Goal: Information Seeking & Learning: Learn about a topic

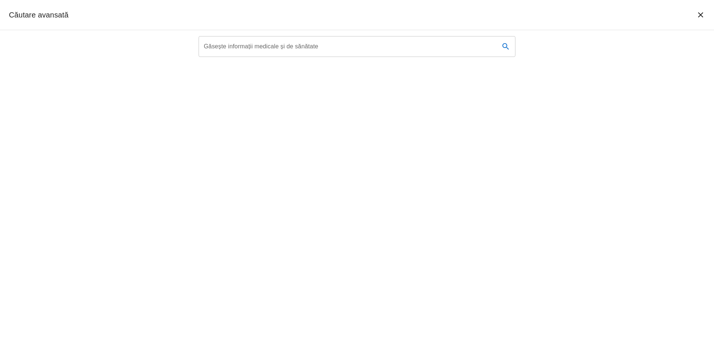
click at [276, 49] on input "Găsește informații medicale și de sănătate" at bounding box center [346, 46] width 295 height 21
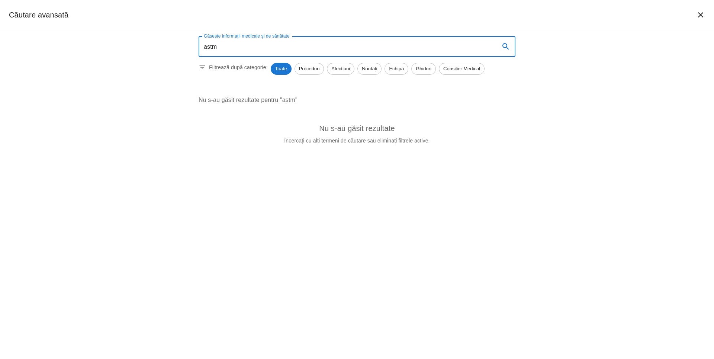
drag, startPoint x: 216, startPoint y: 45, endPoint x: 192, endPoint y: 42, distance: 24.4
click at [199, 42] on input "astm" at bounding box center [346, 46] width 295 height 21
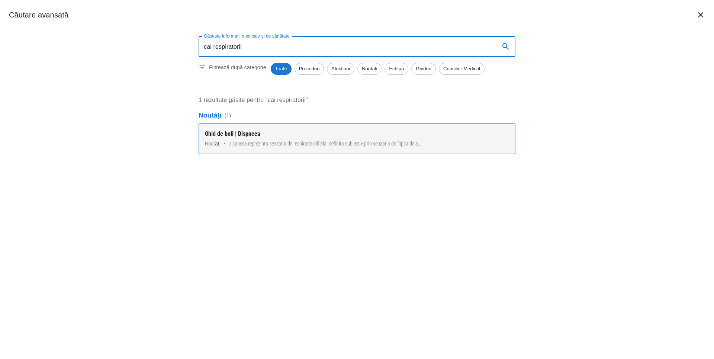
type input "cai respiratorii"
click at [238, 133] on div "Ghid de boli | Dispneea" at bounding box center [357, 133] width 304 height 9
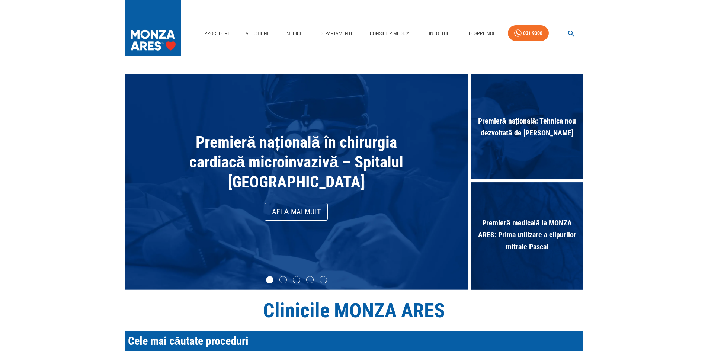
click at [572, 33] on icon "button" at bounding box center [571, 34] width 6 height 6
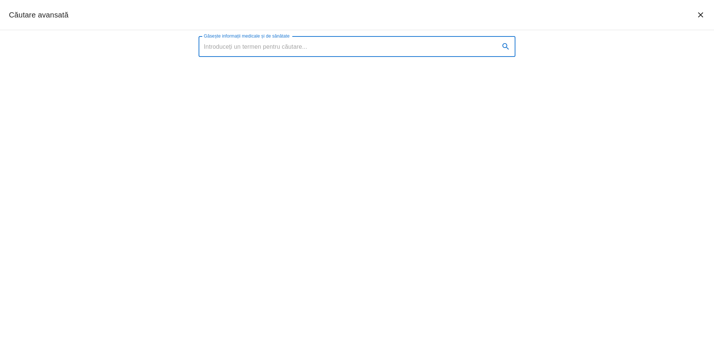
click at [276, 42] on div "Găsește informații medicale și de sănătate Găsește informații medicale și de să…" at bounding box center [357, 46] width 317 height 21
click at [268, 50] on input "Găsește informații medicale și de sănătate" at bounding box center [346, 46] width 295 height 21
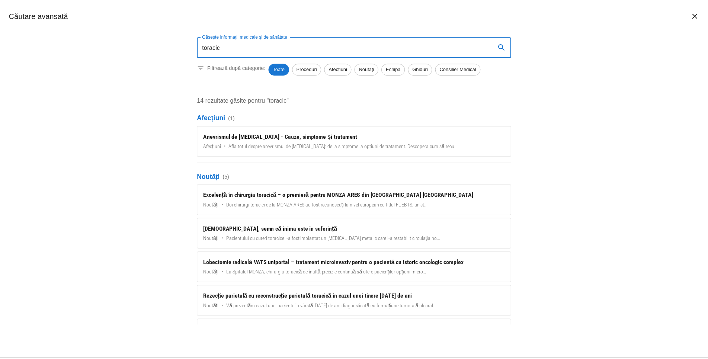
scroll to position [85, 0]
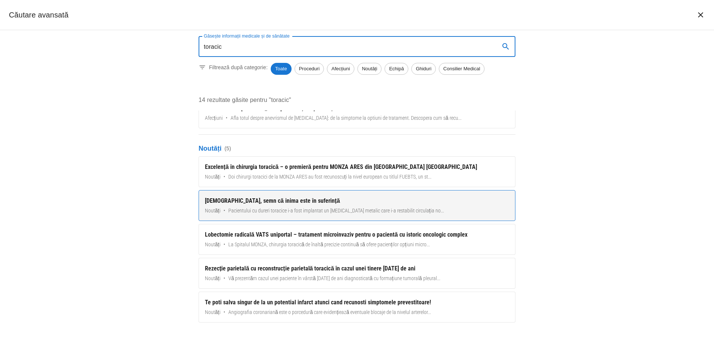
type input "toracic"
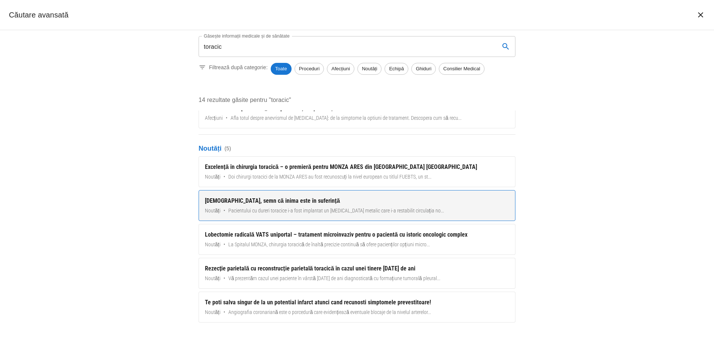
click at [269, 198] on div "[DEMOGRAPHIC_DATA], semn că inima este în suferință" at bounding box center [357, 200] width 304 height 9
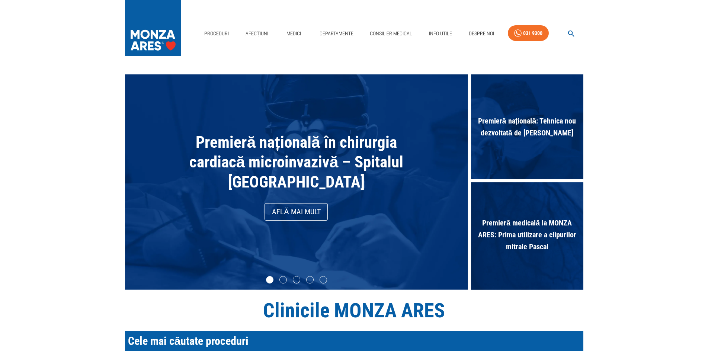
click at [566, 33] on button "button" at bounding box center [571, 33] width 24 height 15
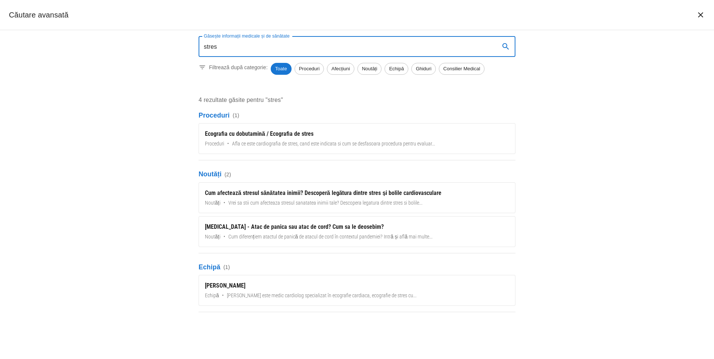
type input "stres"
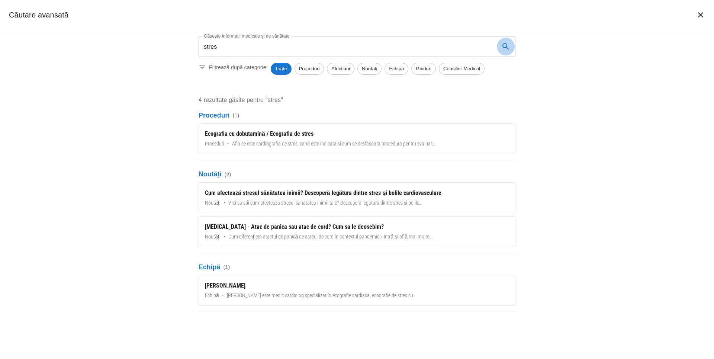
click at [508, 49] on icon "search" at bounding box center [505, 46] width 9 height 9
click at [506, 45] on icon "search" at bounding box center [505, 46] width 9 height 9
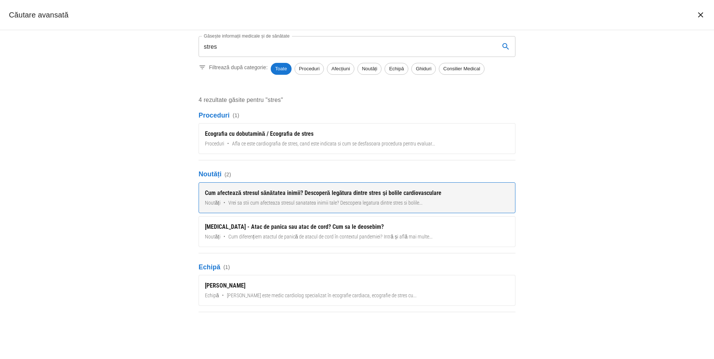
click at [283, 192] on div "Cum afectează stresul sănătatea inimii? Descoperă legătura dintre stres și boli…" at bounding box center [357, 193] width 304 height 9
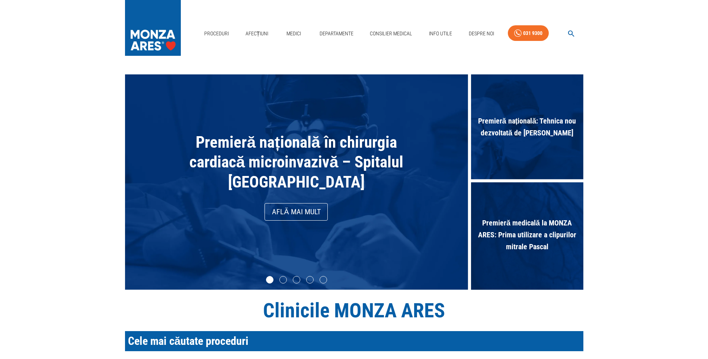
click at [569, 32] on icon "button" at bounding box center [571, 34] width 6 height 6
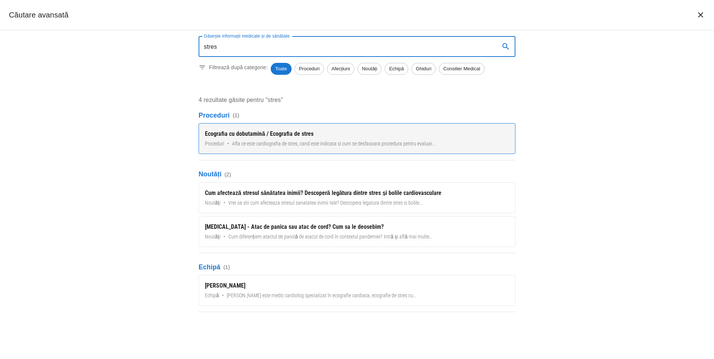
type input "stres"
click at [276, 135] on div "Ecografia cu dobutamină / Ecografia de stres" at bounding box center [357, 133] width 304 height 9
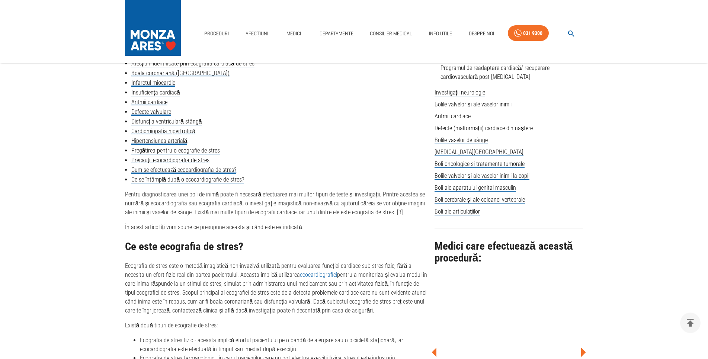
scroll to position [455, 0]
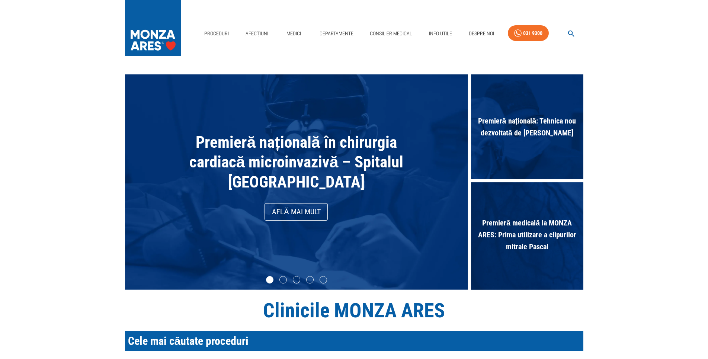
click at [570, 32] on icon "button" at bounding box center [571, 33] width 9 height 9
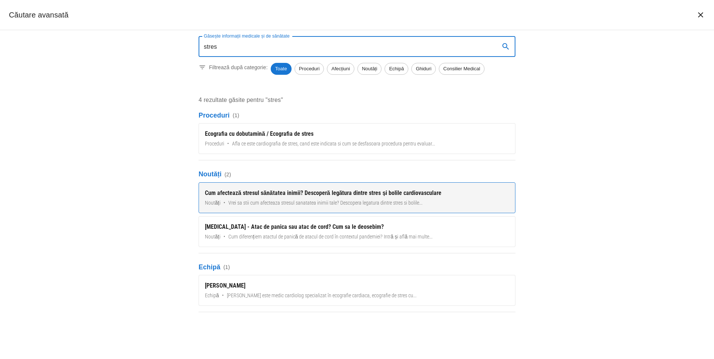
type input "stres"
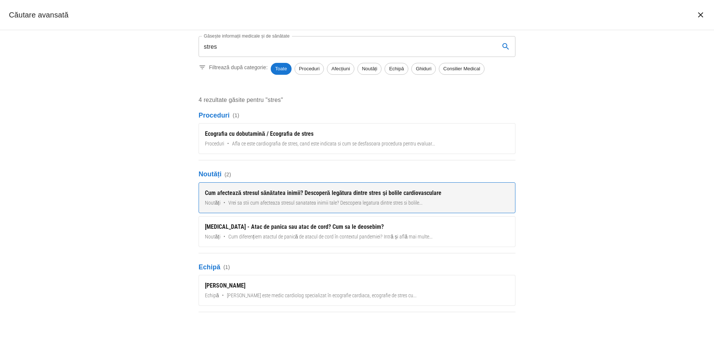
click at [317, 191] on div "Cum afectează stresul sănătatea inimii? Descoperă legătura dintre stres și boli…" at bounding box center [357, 193] width 304 height 9
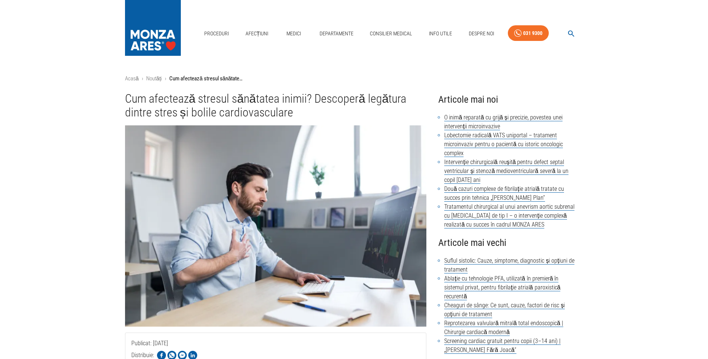
click at [569, 32] on icon "button" at bounding box center [571, 34] width 6 height 6
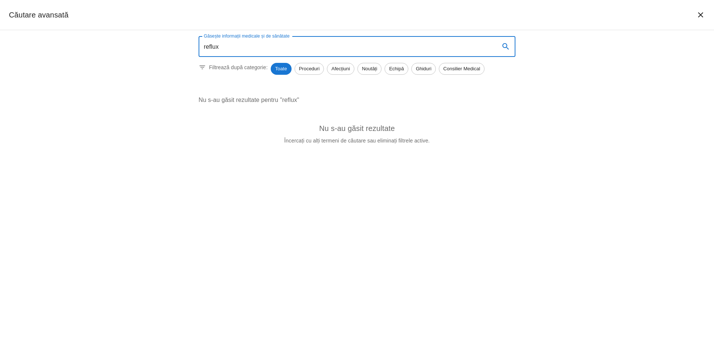
type input "reflux"
